Goal: Task Accomplishment & Management: Use online tool/utility

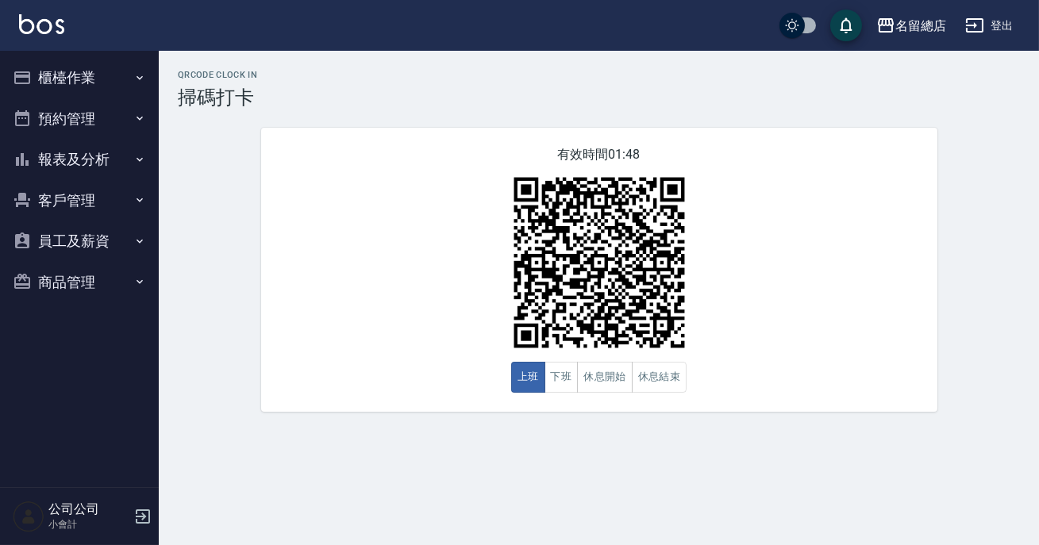
click at [554, 359] on img at bounding box center [599, 263] width 198 height 198
click at [555, 378] on button "下班" at bounding box center [562, 377] width 34 height 31
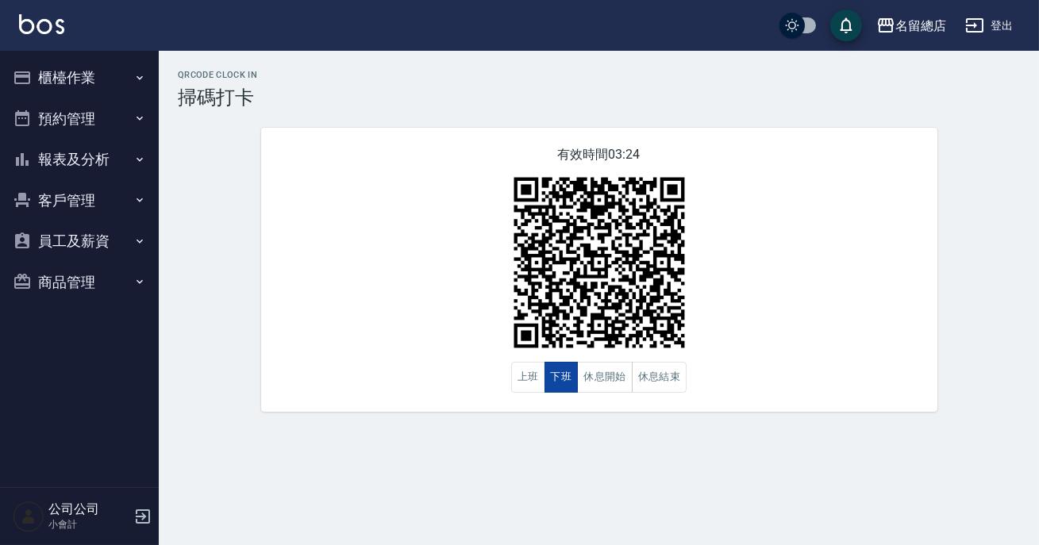
click at [555, 378] on button "下班" at bounding box center [562, 377] width 34 height 31
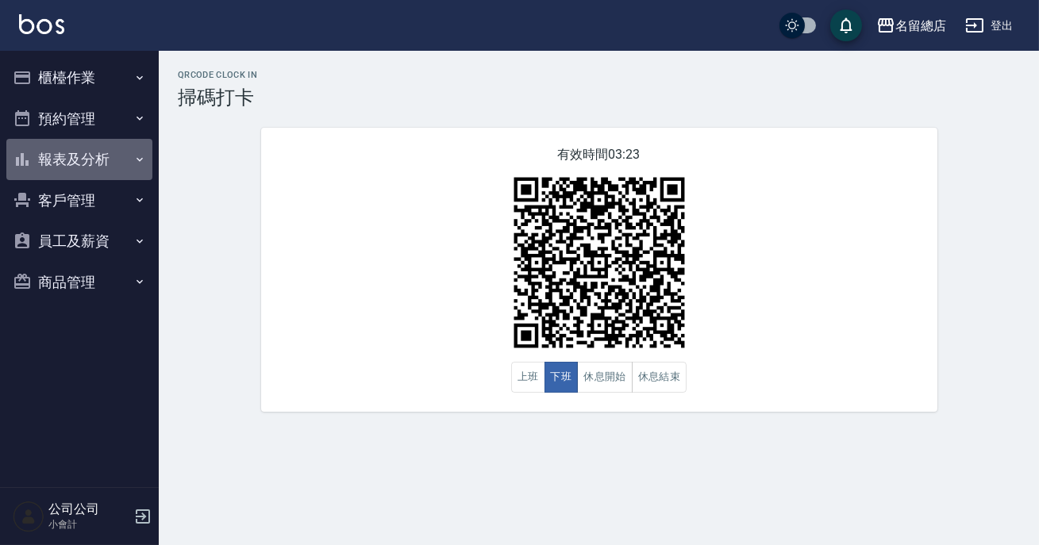
click at [63, 174] on button "報表及分析" at bounding box center [79, 159] width 146 height 41
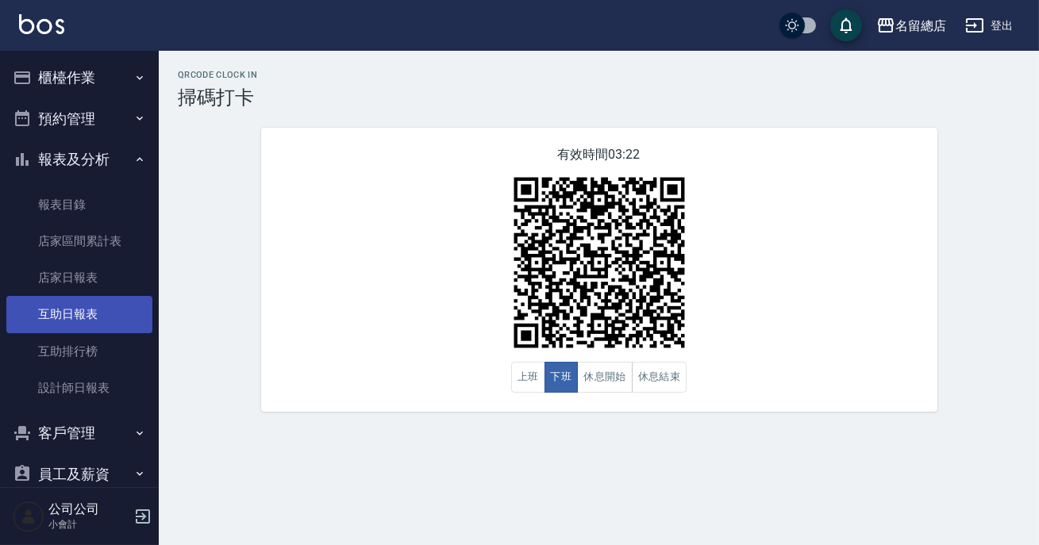
click at [110, 312] on link "互助日報表" at bounding box center [79, 314] width 146 height 37
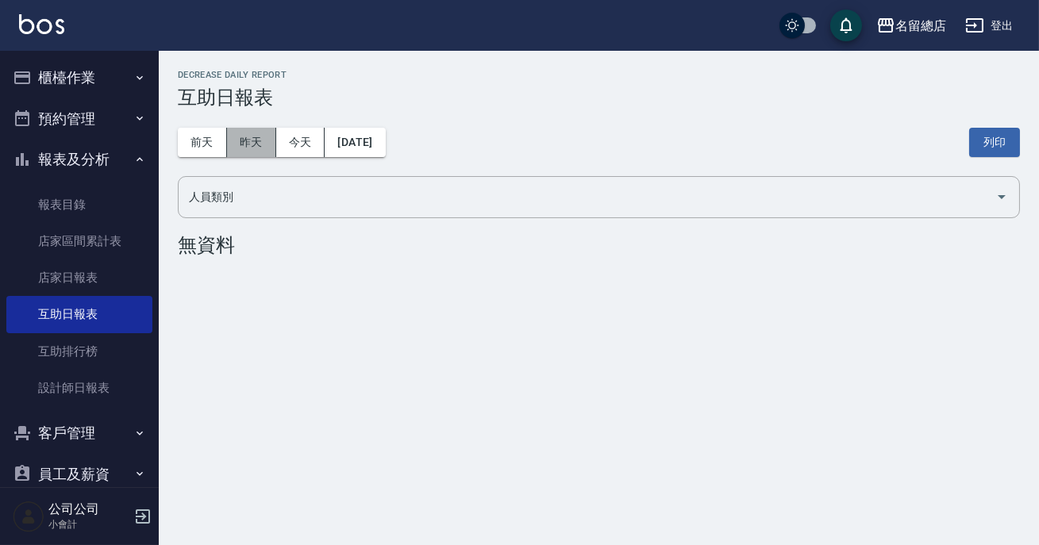
click at [242, 137] on button "昨天" at bounding box center [251, 142] width 49 height 29
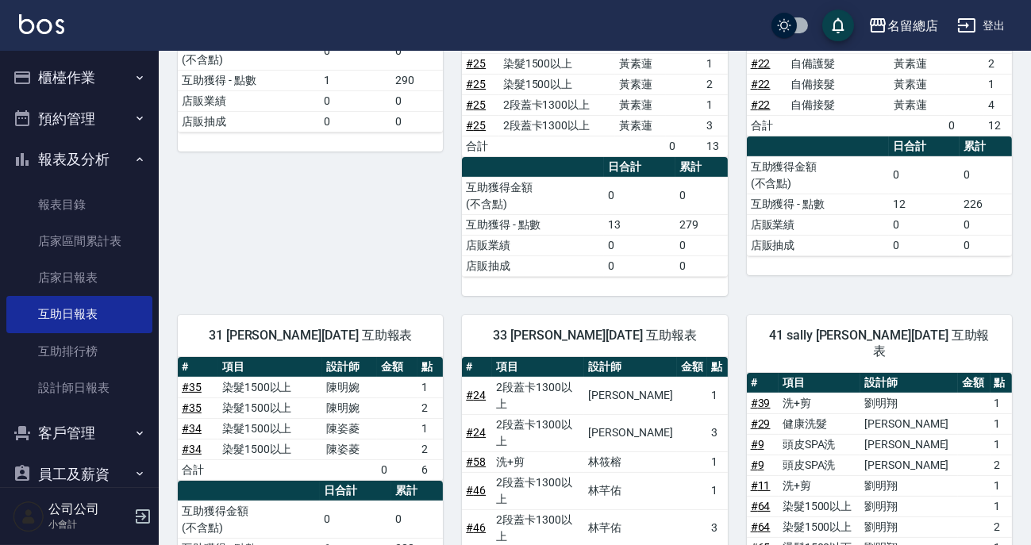
scroll to position [433, 0]
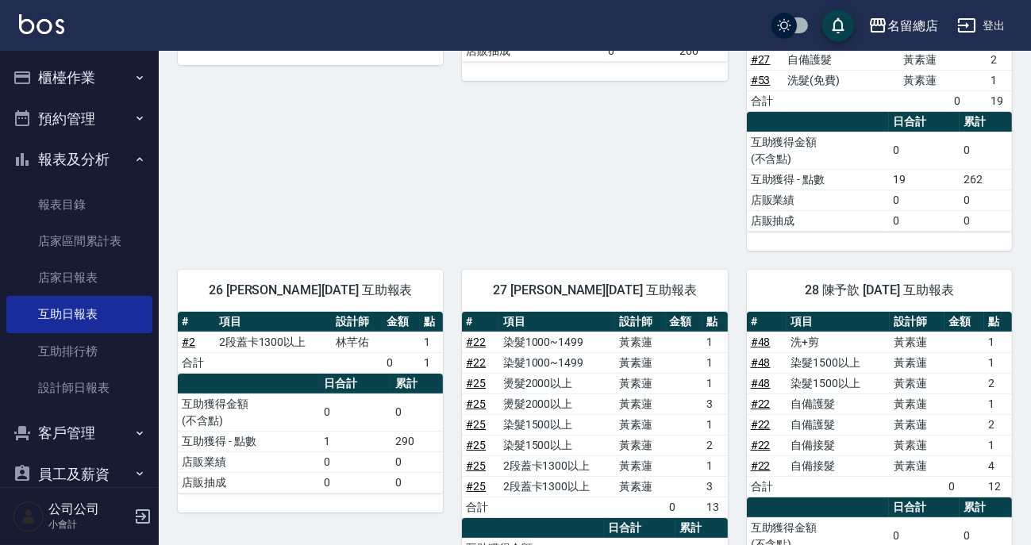
click at [81, 73] on button "櫃檯作業" at bounding box center [79, 77] width 146 height 41
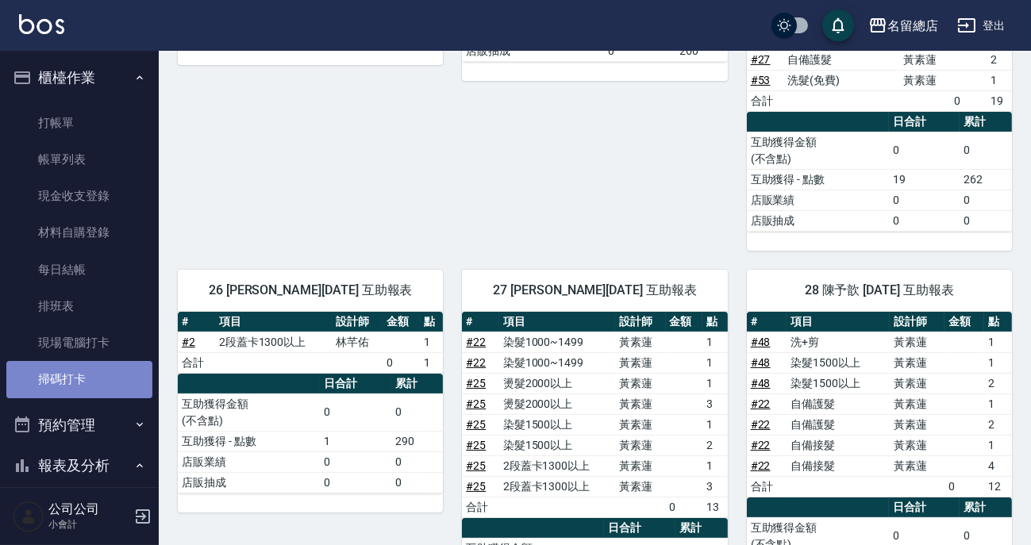
click at [92, 397] on link "掃碼打卡" at bounding box center [79, 379] width 146 height 37
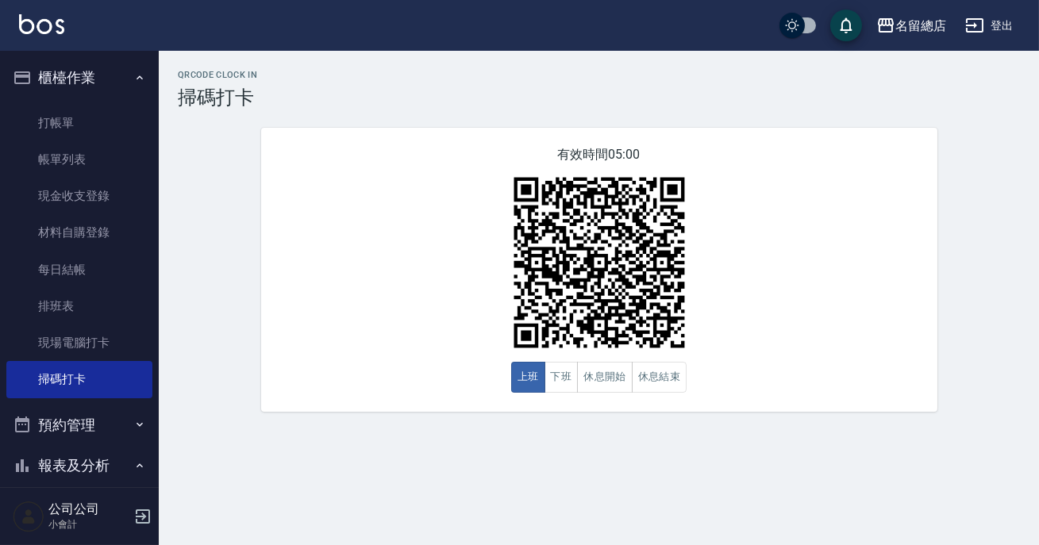
click at [103, 82] on button "櫃檯作業" at bounding box center [79, 77] width 146 height 41
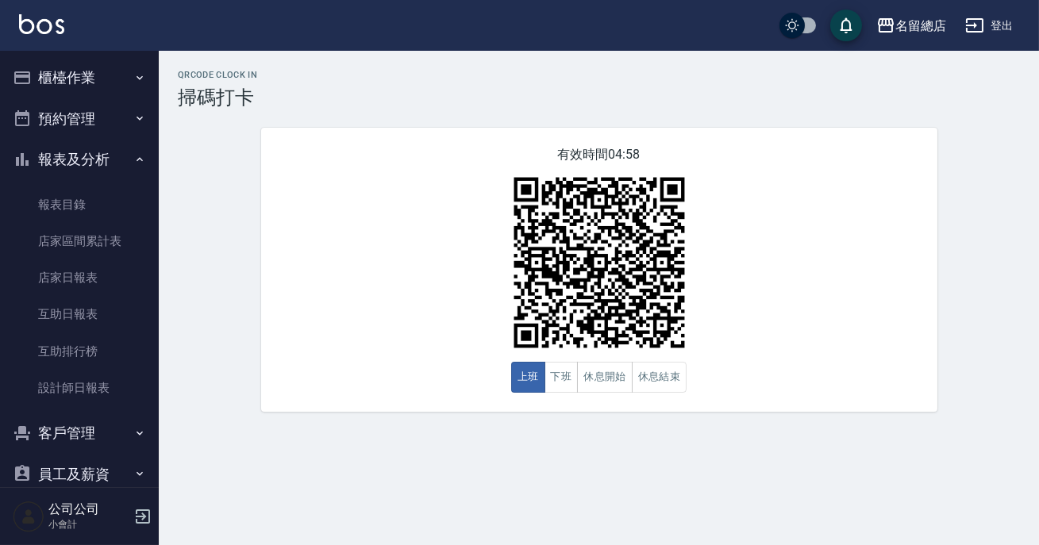
click at [95, 149] on button "報表及分析" at bounding box center [79, 159] width 146 height 41
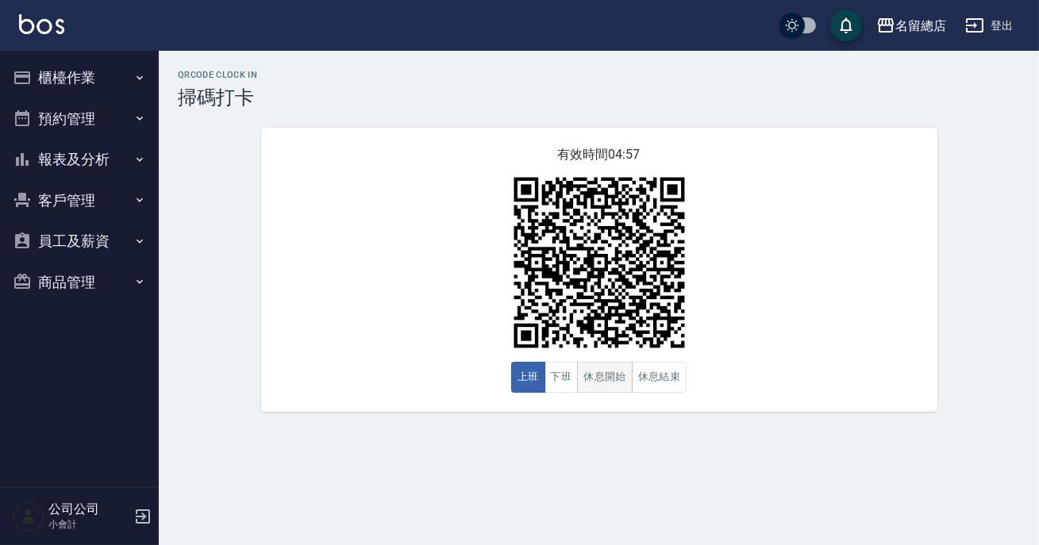
click at [601, 379] on button "休息開始" at bounding box center [605, 377] width 56 height 31
